Goal: Entertainment & Leisure: Consume media (video, audio)

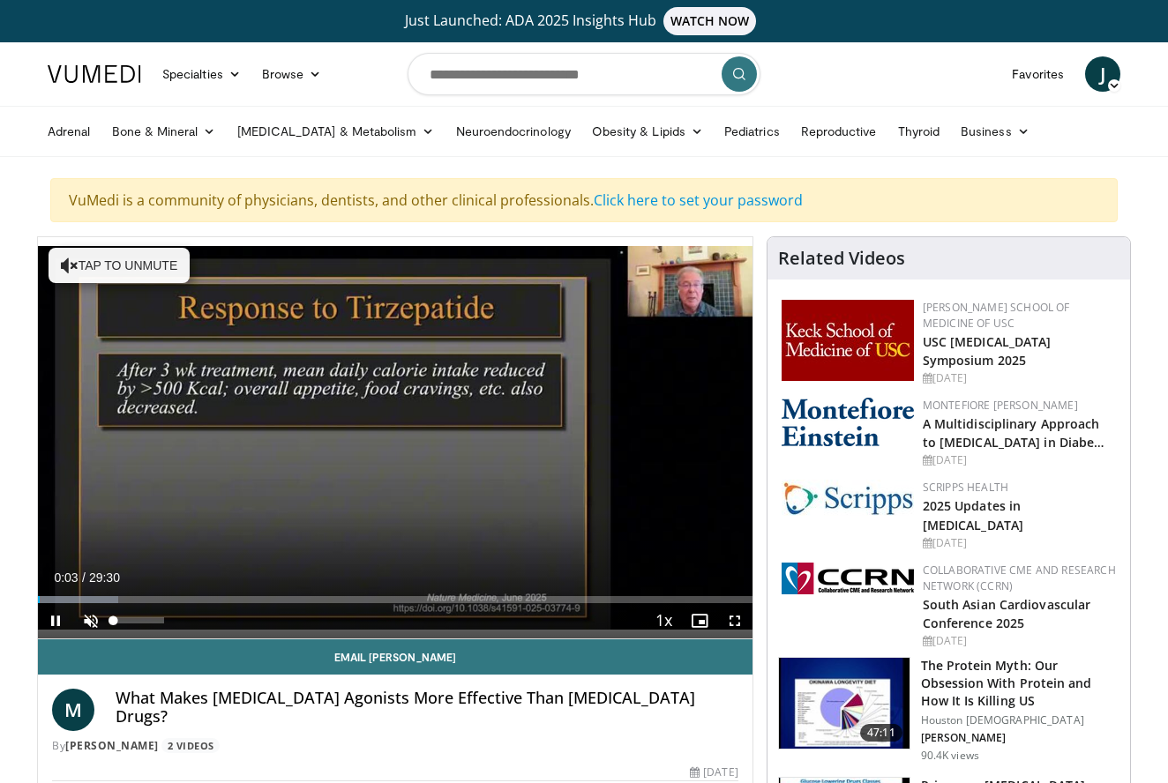
click at [94, 619] on span "Video Player" at bounding box center [90, 620] width 35 height 35
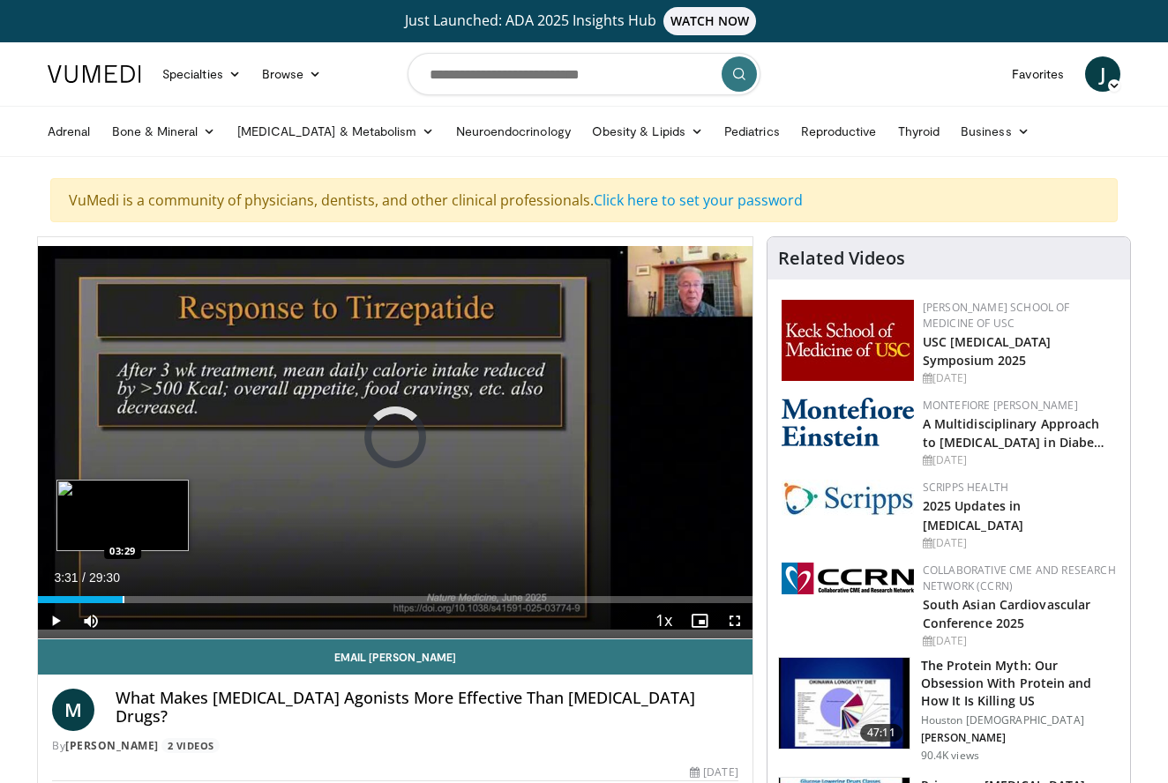
drag, startPoint x: 148, startPoint y: 598, endPoint x: 123, endPoint y: 598, distance: 25.6
click at [123, 598] on div "Progress Bar" at bounding box center [124, 599] width 2 height 7
drag, startPoint x: 167, startPoint y: 603, endPoint x: 101, endPoint y: 593, distance: 66.8
click at [101, 603] on div "Current Time 5:22 / Duration 29:30 Pause Skip Backward Skip Forward Mute 100% L…" at bounding box center [395, 620] width 714 height 35
drag, startPoint x: 171, startPoint y: 601, endPoint x: 137, endPoint y: 601, distance: 34.4
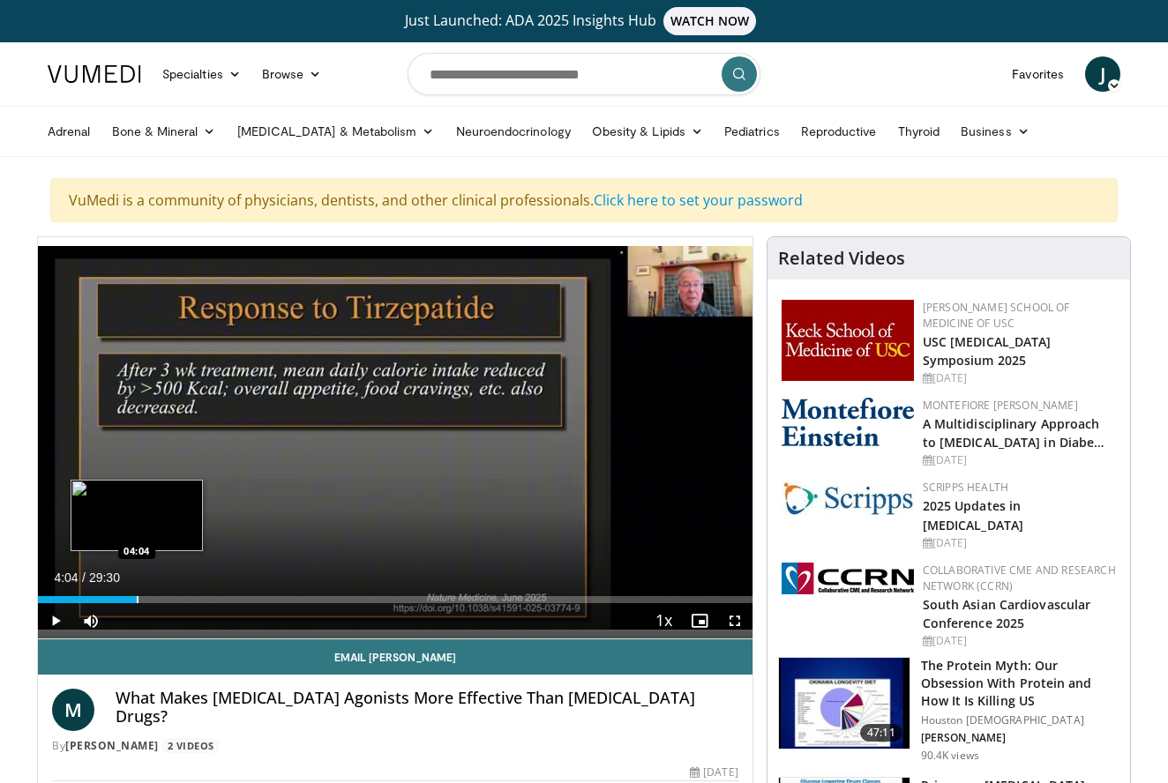
click at [137, 601] on div "Progress Bar" at bounding box center [138, 599] width 2 height 7
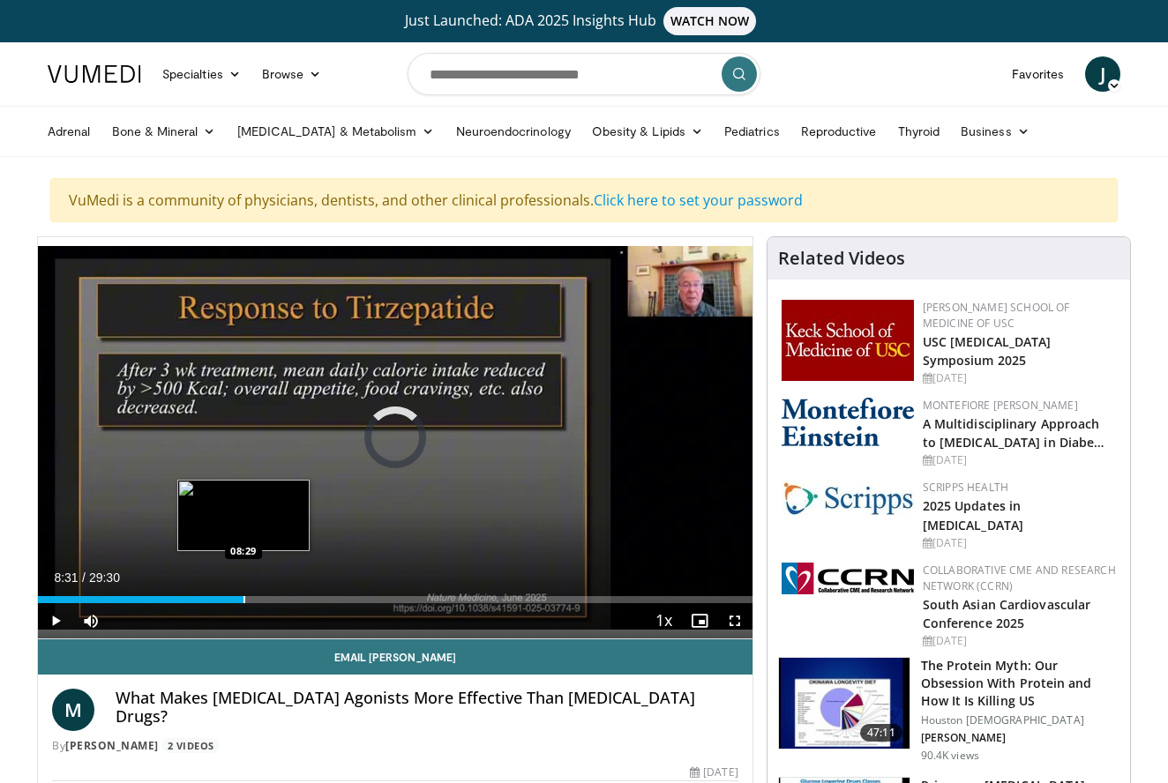
drag, startPoint x: 270, startPoint y: 601, endPoint x: 243, endPoint y: 601, distance: 26.5
click at [243, 601] on div "Progress Bar" at bounding box center [244, 599] width 2 height 7
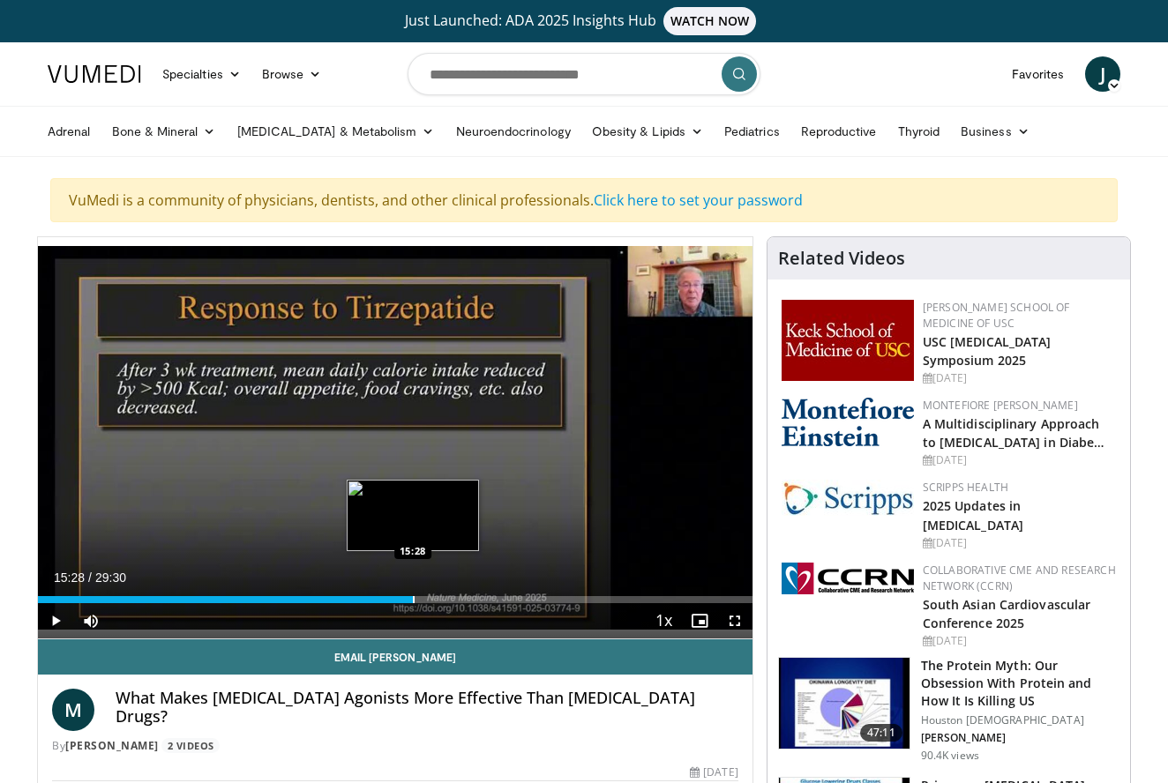
drag, startPoint x: 342, startPoint y: 601, endPoint x: 413, endPoint y: 601, distance: 70.6
click at [413, 601] on div "Progress Bar" at bounding box center [414, 599] width 2 height 7
drag, startPoint x: 456, startPoint y: 602, endPoint x: 372, endPoint y: 600, distance: 83.8
click at [372, 600] on div "Progress Bar" at bounding box center [373, 599] width 2 height 7
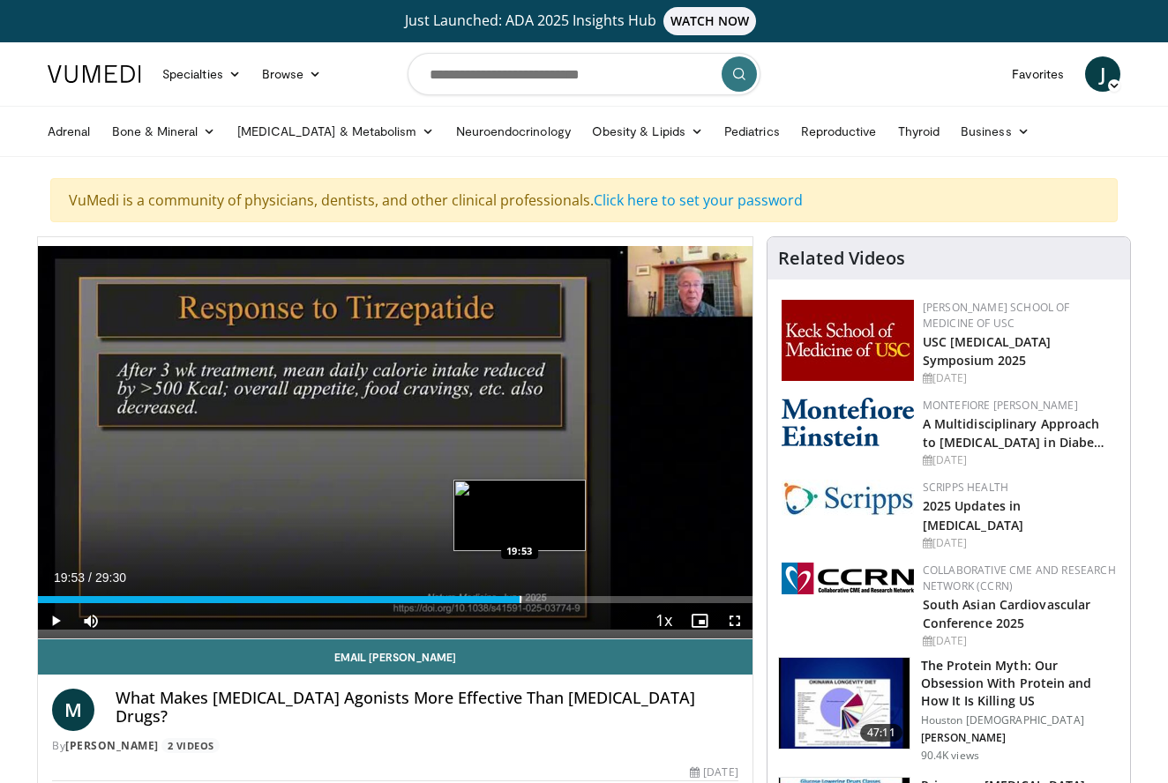
drag, startPoint x: 536, startPoint y: 599, endPoint x: 520, endPoint y: 599, distance: 15.9
click at [520, 599] on div "Progress Bar" at bounding box center [520, 599] width 2 height 7
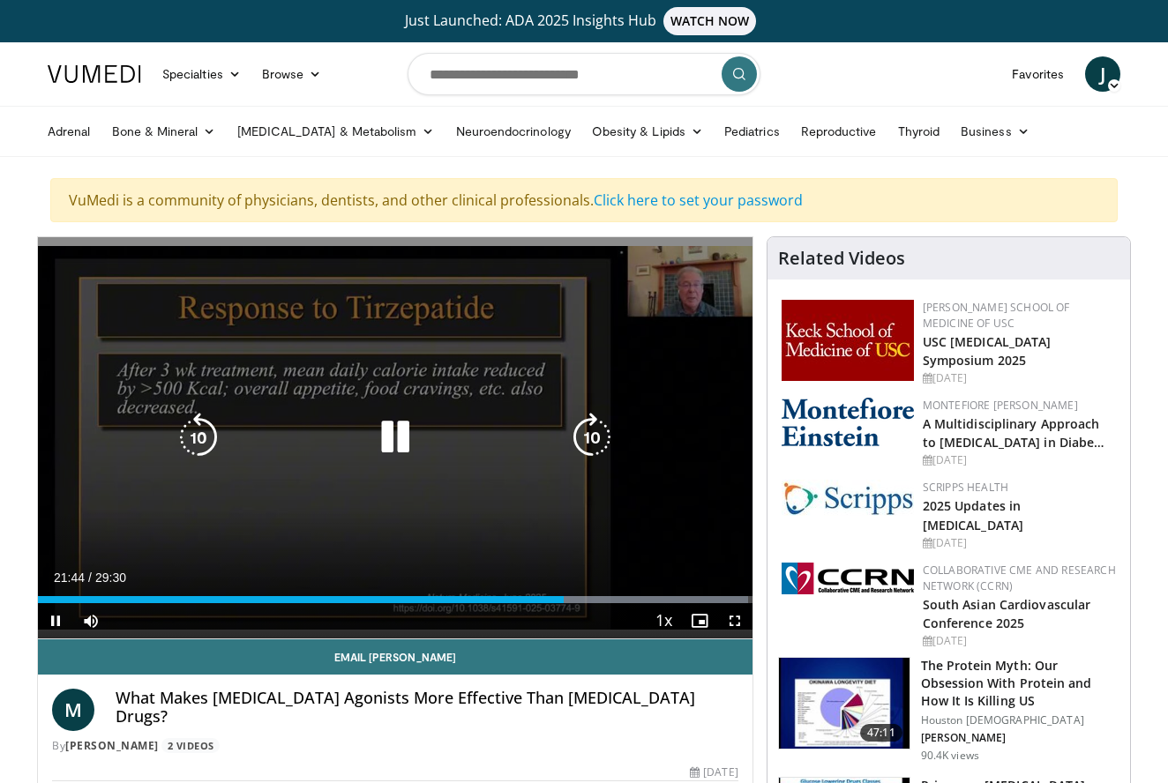
drag, startPoint x: 564, startPoint y: 604, endPoint x: 541, endPoint y: 605, distance: 23.8
click at [540, 605] on div "Current Time 21:44 / Duration 29:30 Pause Skip Backward Skip Forward Mute 100% …" at bounding box center [395, 620] width 714 height 35
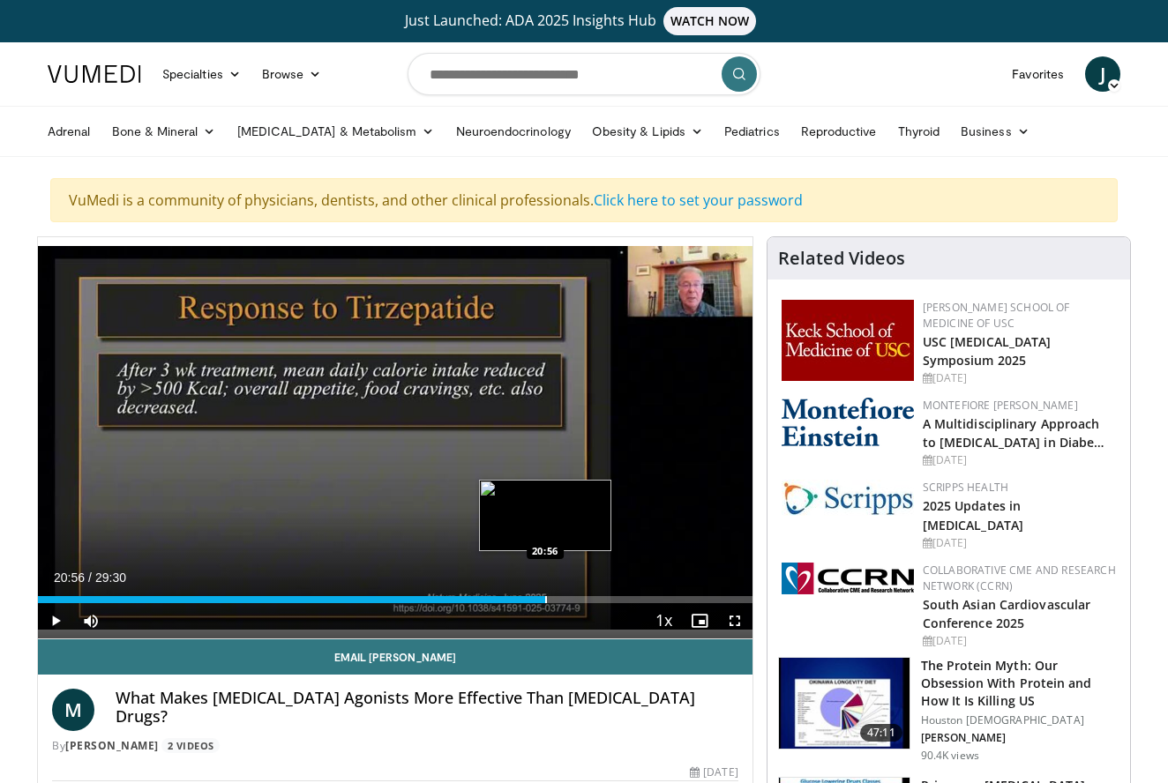
drag, startPoint x: 566, startPoint y: 600, endPoint x: 545, endPoint y: 599, distance: 21.2
click at [545, 599] on div "Progress Bar" at bounding box center [546, 599] width 2 height 7
